Goal: Information Seeking & Learning: Check status

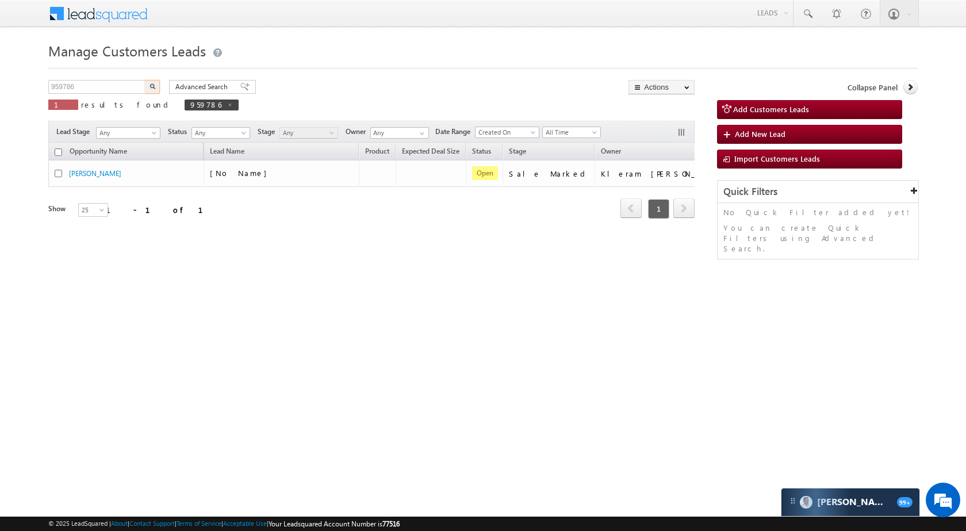
click at [110, 87] on input "959786" at bounding box center [97, 87] width 98 height 14
type input "952172"
click at [155, 84] on img "button" at bounding box center [153, 86] width 6 height 6
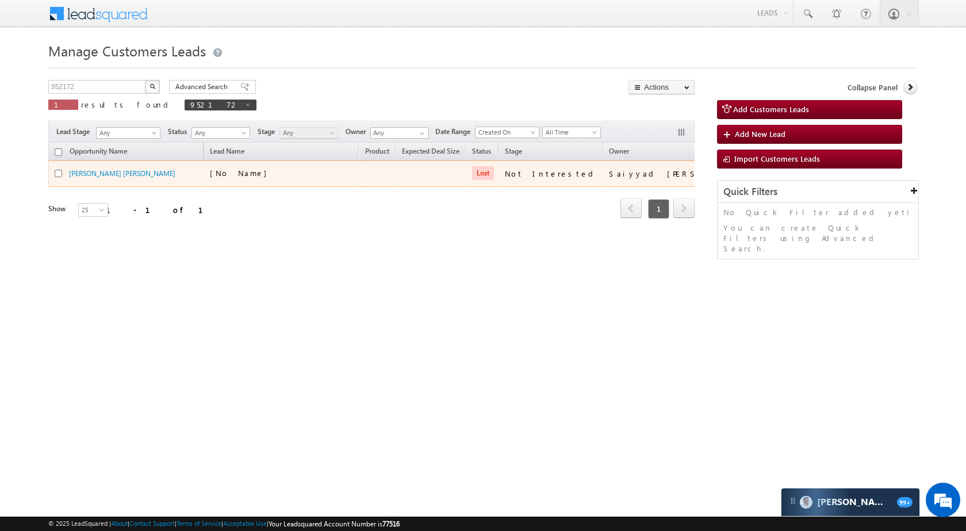
click at [93, 167] on td "Sher Bano Shah" at bounding box center [125, 173] width 155 height 26
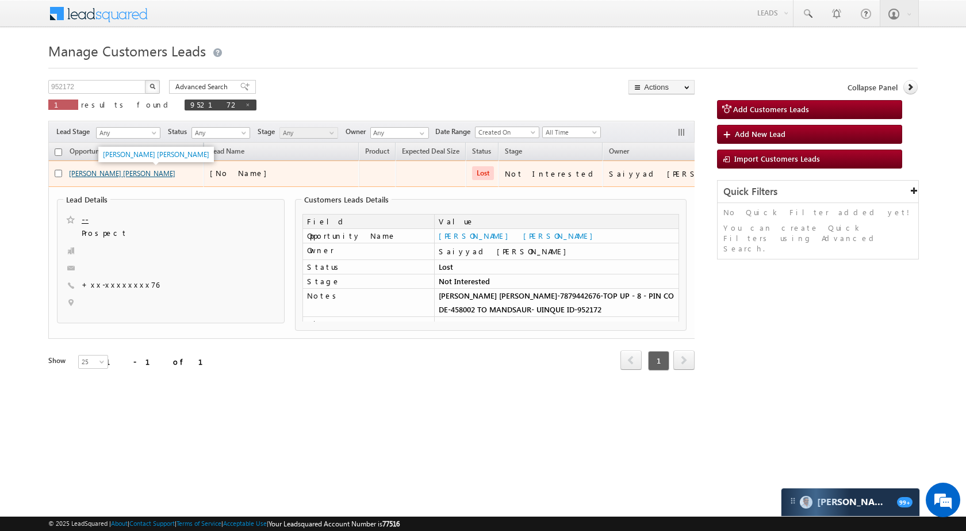
click at [105, 175] on link "Sher Bano Shah" at bounding box center [122, 173] width 106 height 9
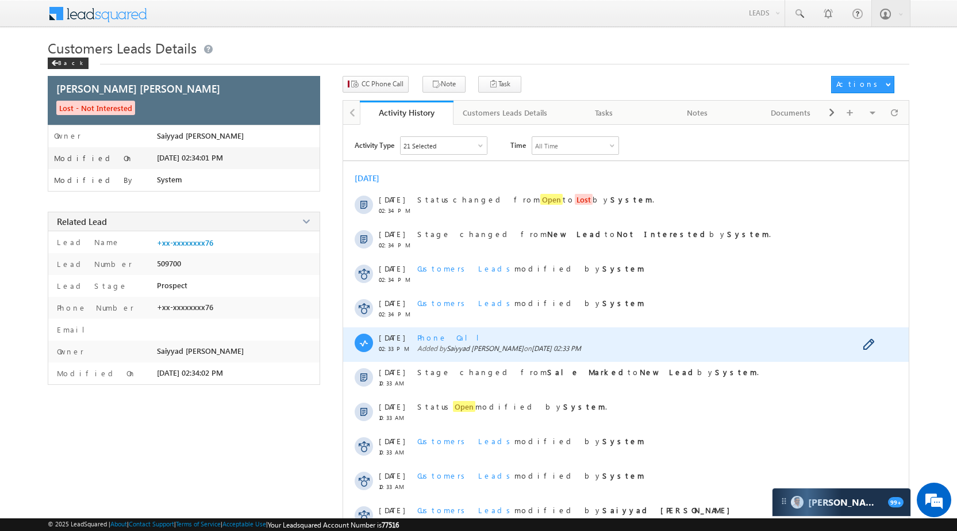
click at [440, 335] on span "Phone Call" at bounding box center [452, 337] width 71 height 10
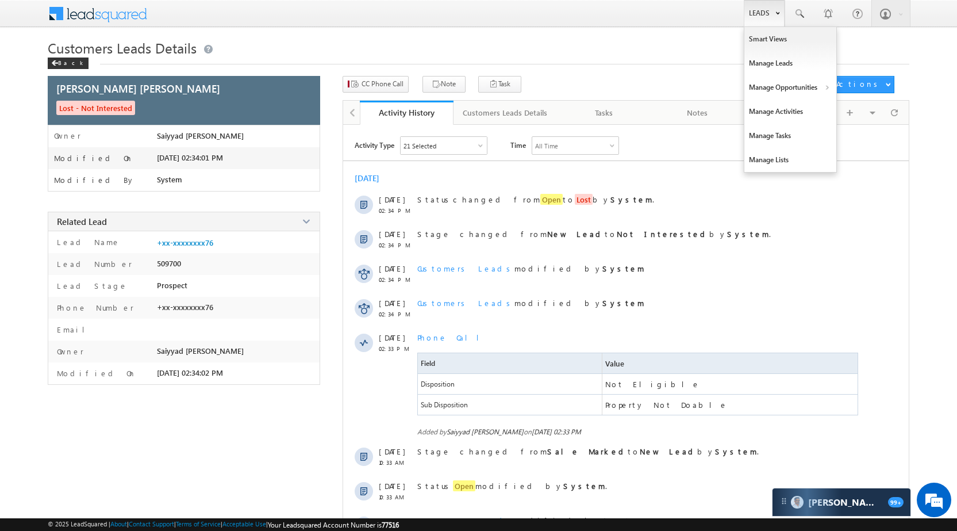
click at [761, 8] on link "Leads" at bounding box center [764, 13] width 41 height 26
click at [792, 83] on link "Manage Opportunities" at bounding box center [791, 87] width 92 height 24
click at [763, 10] on link "Leads" at bounding box center [764, 13] width 41 height 26
click at [777, 85] on link "Manage Opportunities" at bounding box center [791, 87] width 92 height 24
click at [768, 10] on link "Leads" at bounding box center [764, 13] width 41 height 26
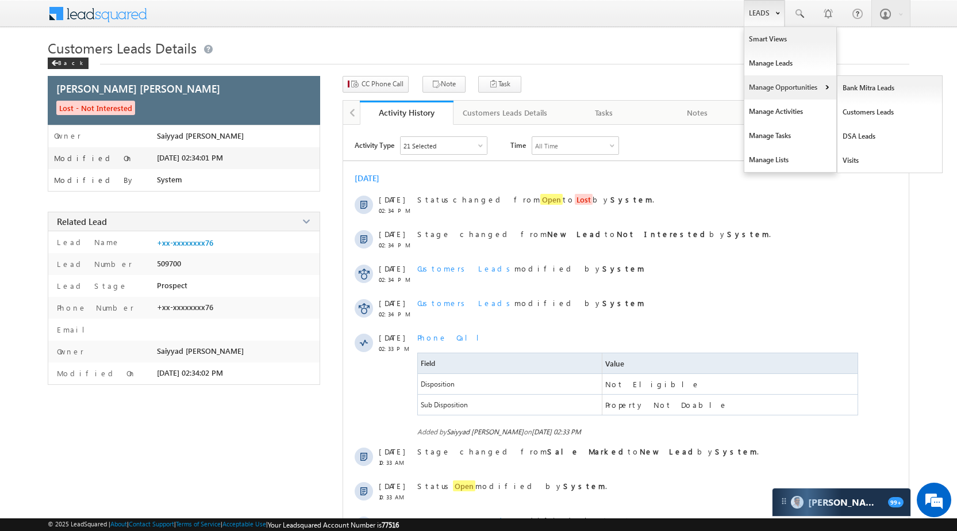
click at [783, 89] on link "Manage Opportunities" at bounding box center [791, 87] width 92 height 24
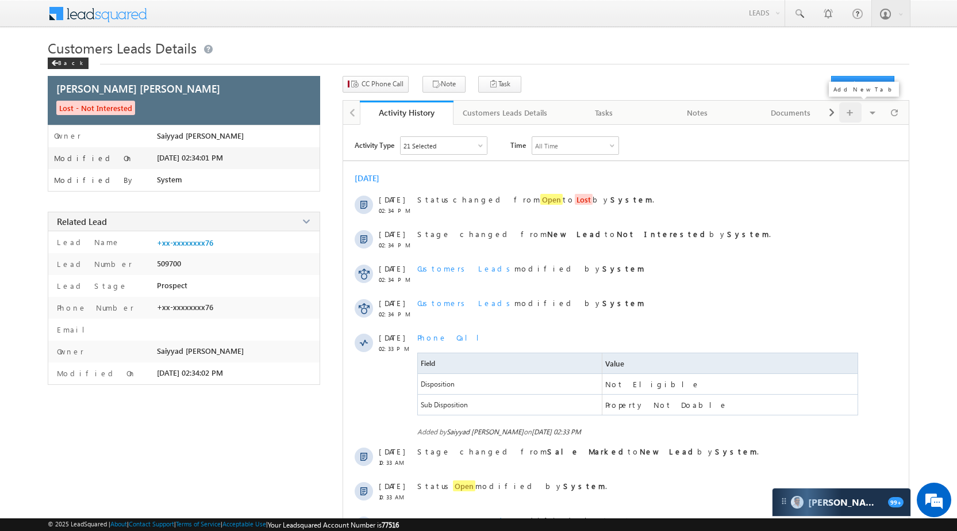
click at [847, 108] on span at bounding box center [850, 112] width 7 height 20
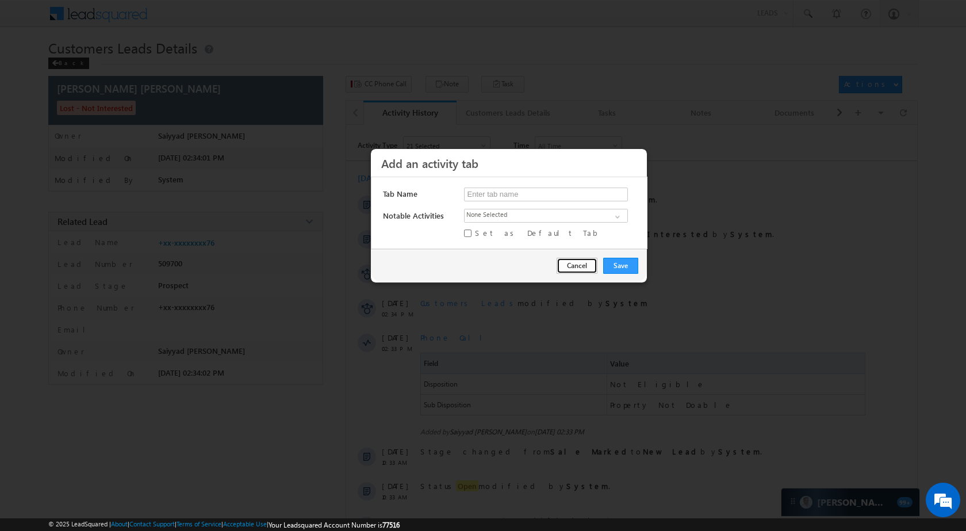
click at [584, 269] on button "Cancel" at bounding box center [577, 266] width 41 height 16
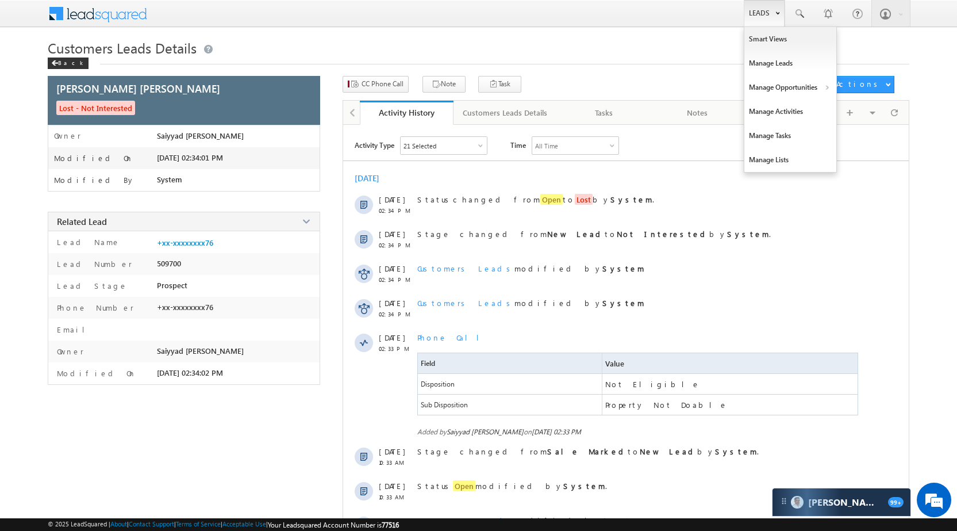
click at [756, 16] on link "Leads" at bounding box center [764, 13] width 41 height 26
click at [781, 83] on link "Manage Opportunities" at bounding box center [791, 87] width 92 height 24
click at [761, 7] on link "Leads" at bounding box center [764, 13] width 41 height 26
click at [781, 86] on link "Manage Opportunities" at bounding box center [791, 87] width 92 height 24
click at [848, 108] on link "Customers Leads" at bounding box center [890, 112] width 105 height 24
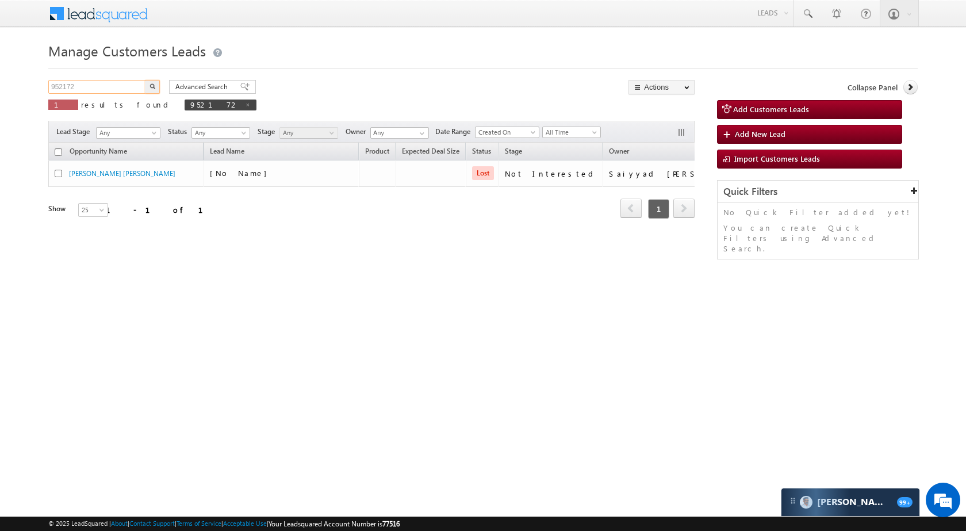
click at [120, 89] on input "952172" at bounding box center [97, 87] width 98 height 14
drag, startPoint x: 120, startPoint y: 89, endPoint x: 125, endPoint y: 91, distance: 6.2
click at [119, 89] on input "952172" at bounding box center [97, 87] width 98 height 14
paste input "67"
click at [151, 89] on button "button" at bounding box center [152, 87] width 15 height 14
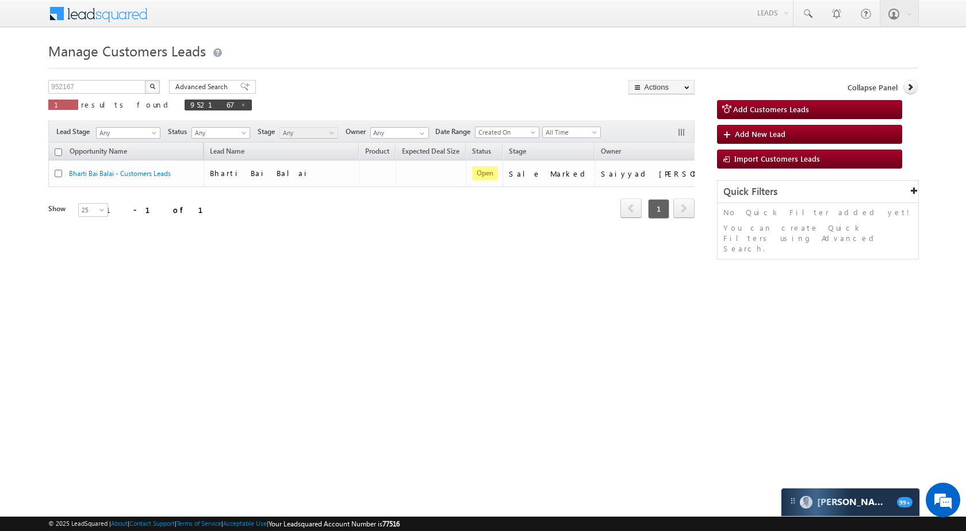
click at [104, 71] on div "Manage Customers Leads 952167 X 1 results found 952167 Advanced Search Advanced…" at bounding box center [482, 183] width 869 height 288
click at [105, 94] on div "952167 X 1 results found 952167" at bounding box center [150, 96] width 204 height 33
click at [105, 91] on input "952167" at bounding box center [97, 87] width 98 height 14
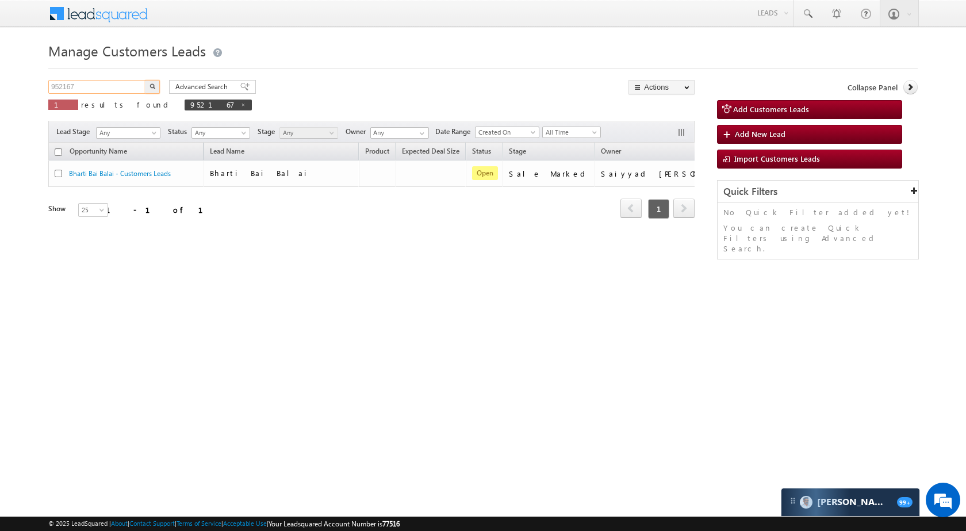
click at [105, 91] on input "952167" at bounding box center [97, 87] width 98 height 14
paste input "72"
type input "952172"
click at [154, 81] on button "button" at bounding box center [152, 87] width 15 height 14
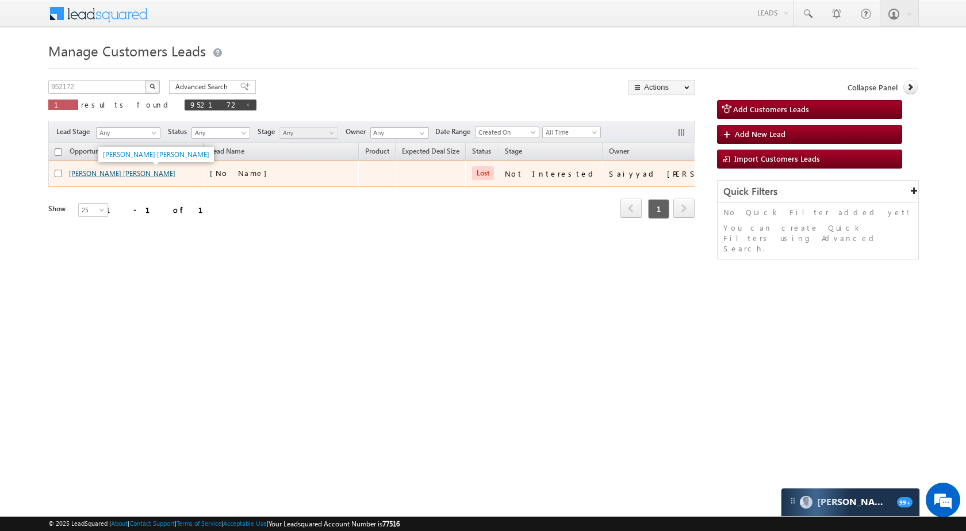
click at [94, 169] on link "[PERSON_NAME] [PERSON_NAME]" at bounding box center [122, 173] width 106 height 9
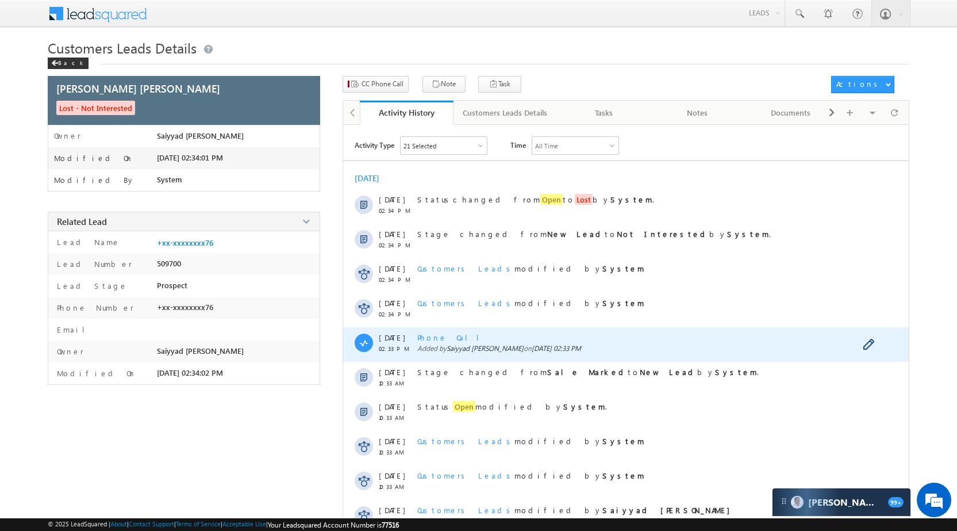
click at [449, 338] on span "Phone Call" at bounding box center [452, 337] width 71 height 10
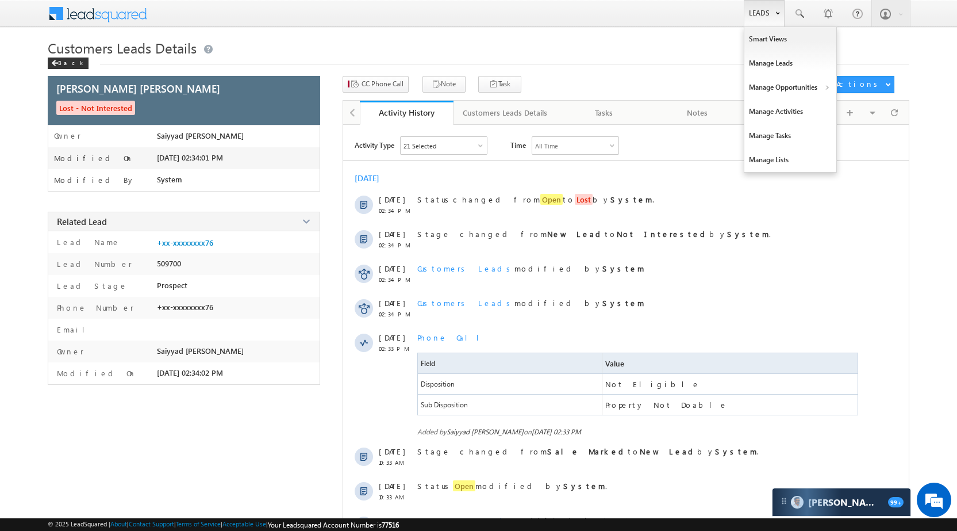
click at [760, 16] on link "Leads" at bounding box center [764, 13] width 41 height 26
click at [780, 81] on link "Manage Opportunities" at bounding box center [791, 87] width 92 height 24
click at [771, 14] on link "Leads" at bounding box center [764, 13] width 41 height 26
click at [795, 91] on link "Manage Opportunities" at bounding box center [791, 87] width 92 height 24
click at [757, 20] on link "Leads" at bounding box center [764, 13] width 41 height 26
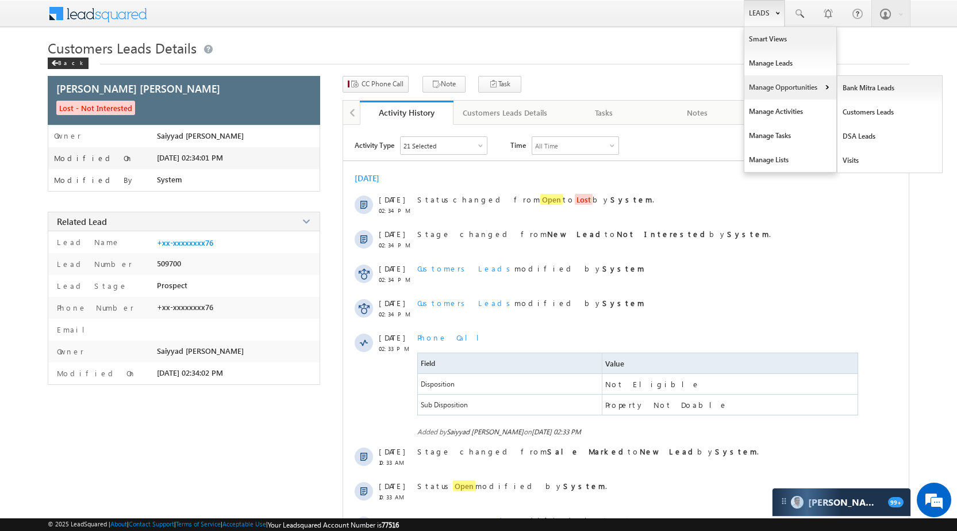
click at [790, 83] on link "Manage Opportunities" at bounding box center [791, 87] width 92 height 24
click at [744, 18] on link "Leads" at bounding box center [764, 13] width 41 height 26
click at [780, 84] on link "Manage Opportunities" at bounding box center [791, 87] width 92 height 24
click at [838, 106] on link "Customers Leads" at bounding box center [890, 112] width 105 height 24
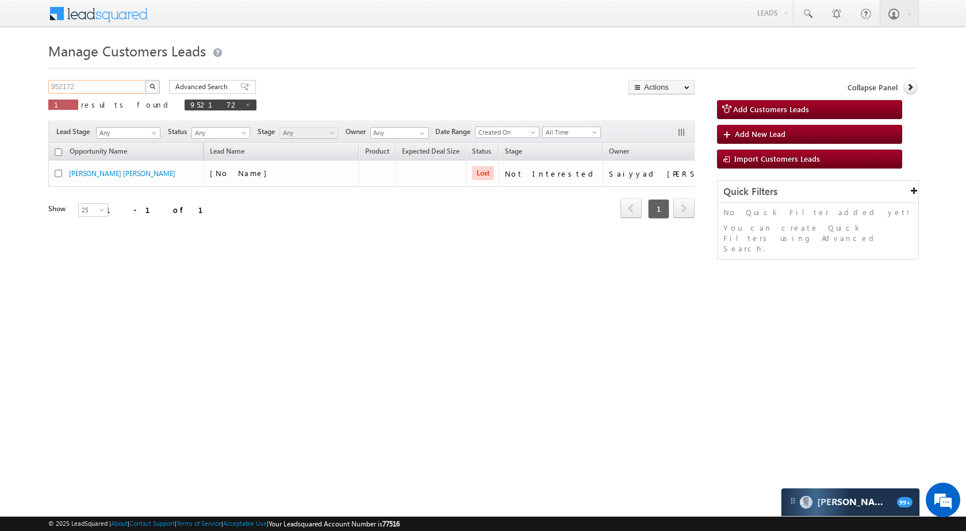
click at [102, 93] on input "952172" at bounding box center [97, 87] width 98 height 14
paste input "1836"
click at [145, 87] on button "button" at bounding box center [152, 87] width 15 height 14
click at [93, 79] on div "Manage Customers Leads 951836 X 1 results found 951836 Advanced Search Advanced…" at bounding box center [482, 183] width 869 height 288
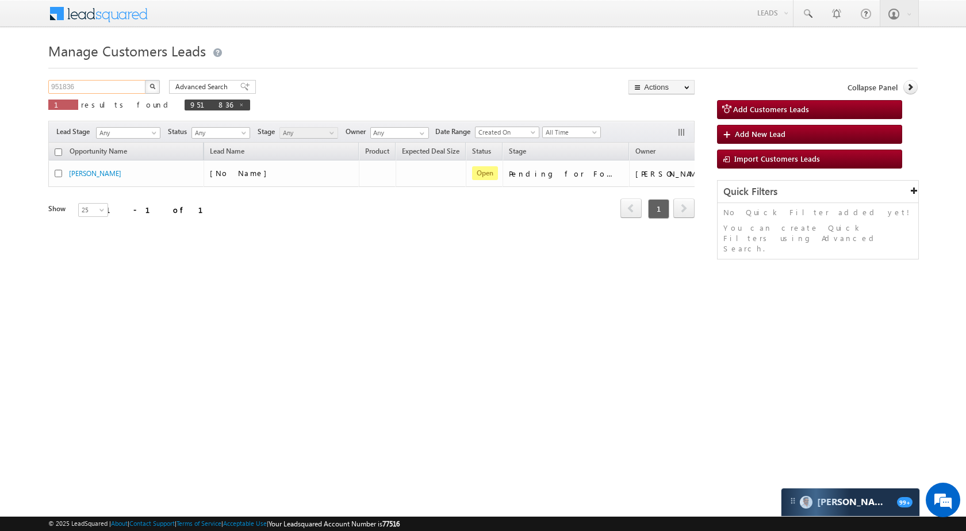
click at [95, 89] on input "951836" at bounding box center [97, 87] width 98 height 14
paste input "64317"
type input "964317"
click at [152, 87] on img "button" at bounding box center [153, 86] width 6 height 6
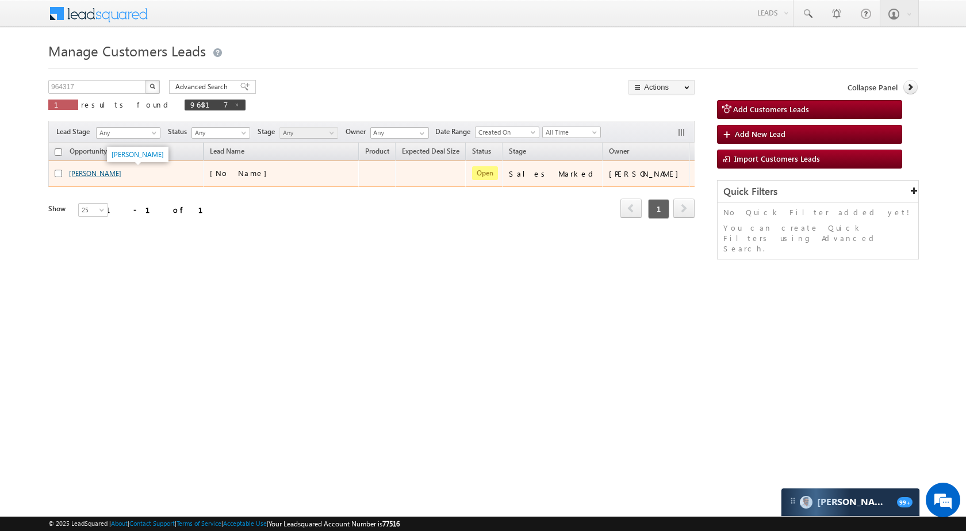
click at [75, 174] on link "[PERSON_NAME]" at bounding box center [95, 173] width 52 height 9
